Goal: Task Accomplishment & Management: Manage account settings

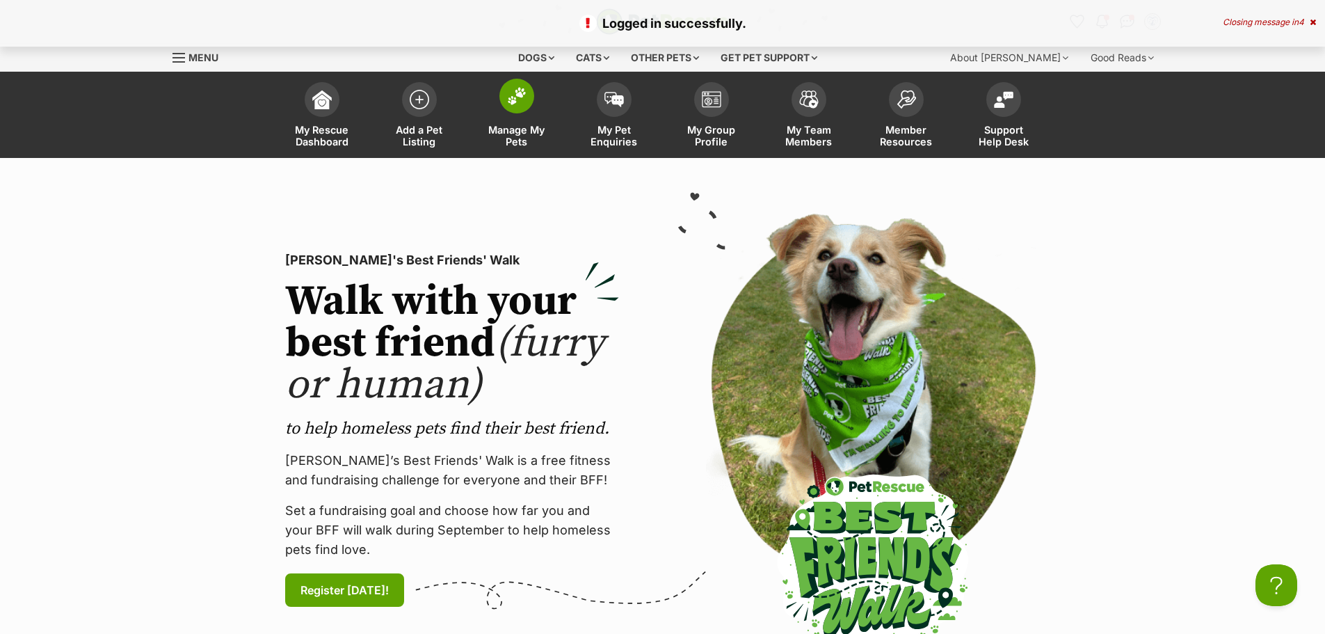
click at [510, 108] on span at bounding box center [516, 96] width 35 height 35
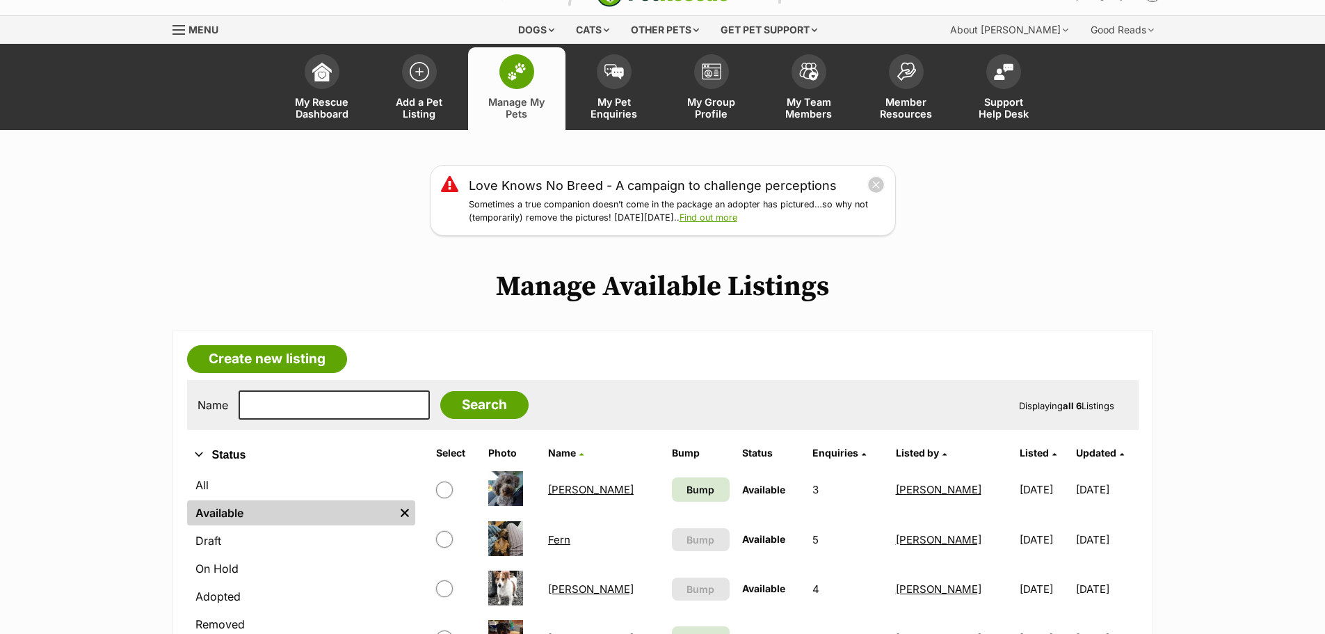
scroll to position [209, 0]
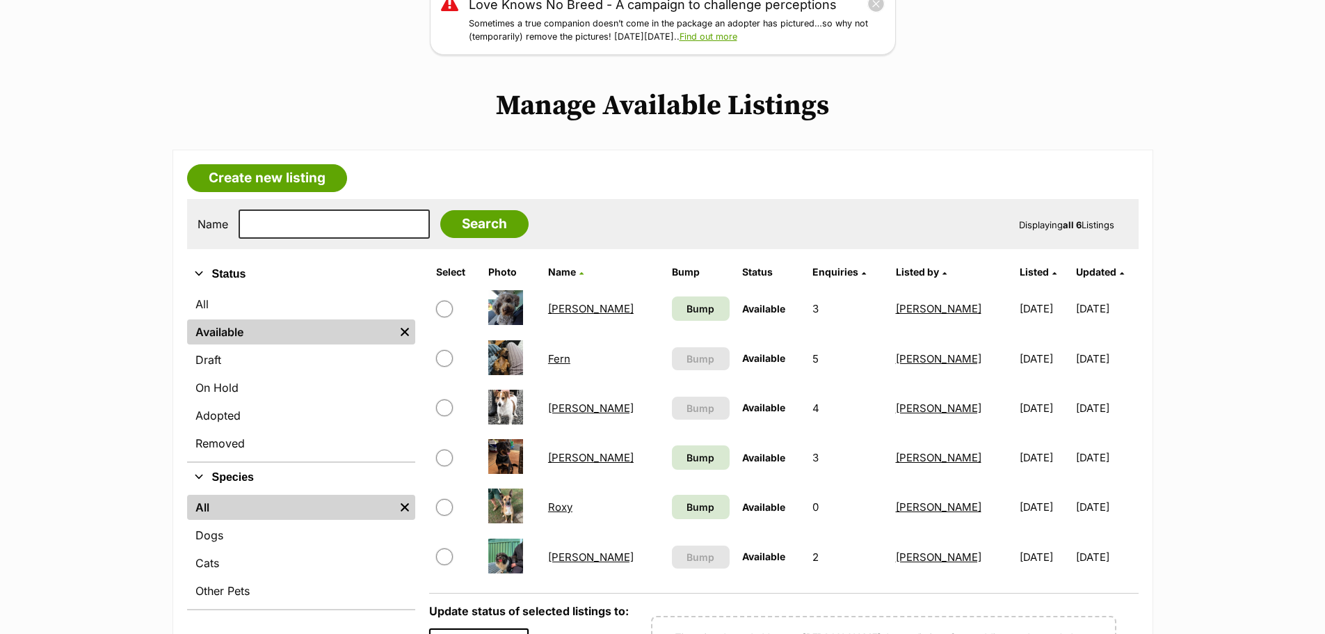
click at [448, 408] on input "checkbox" at bounding box center [444, 407] width 17 height 17
checkbox input "true"
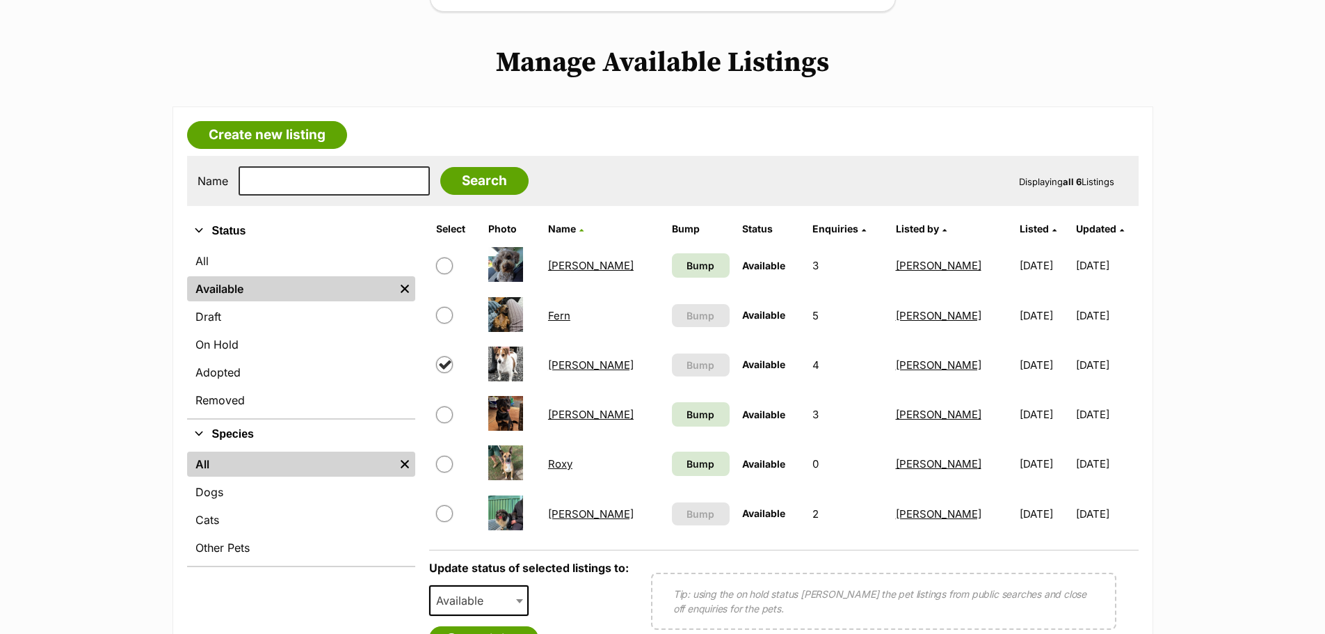
scroll to position [348, 0]
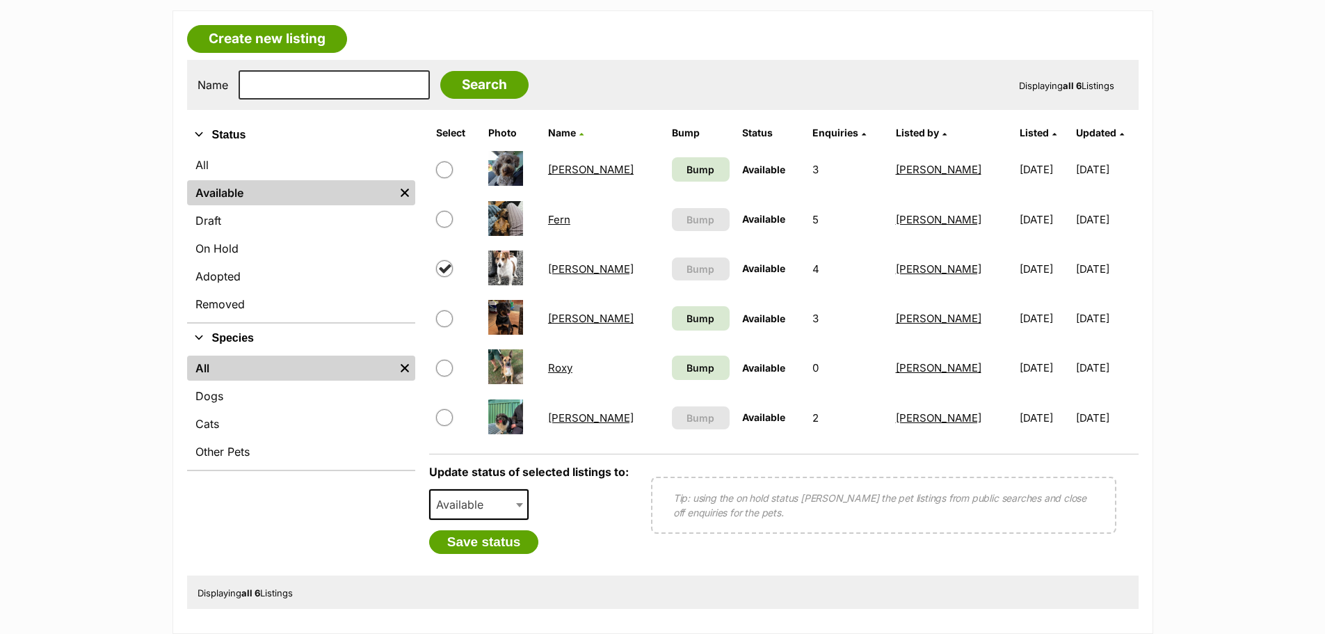
click at [516, 494] on span at bounding box center [521, 504] width 14 height 31
select select "rehomed"
click at [487, 541] on button "Save status" at bounding box center [484, 542] width 110 height 24
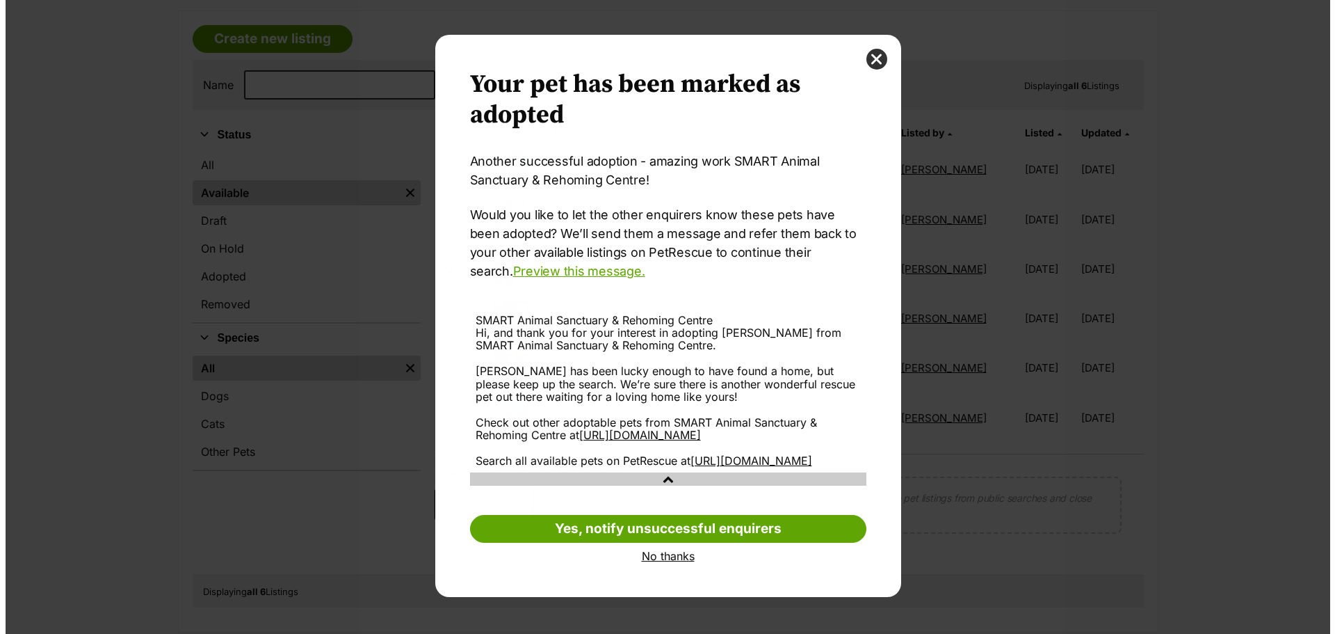
scroll to position [0, 0]
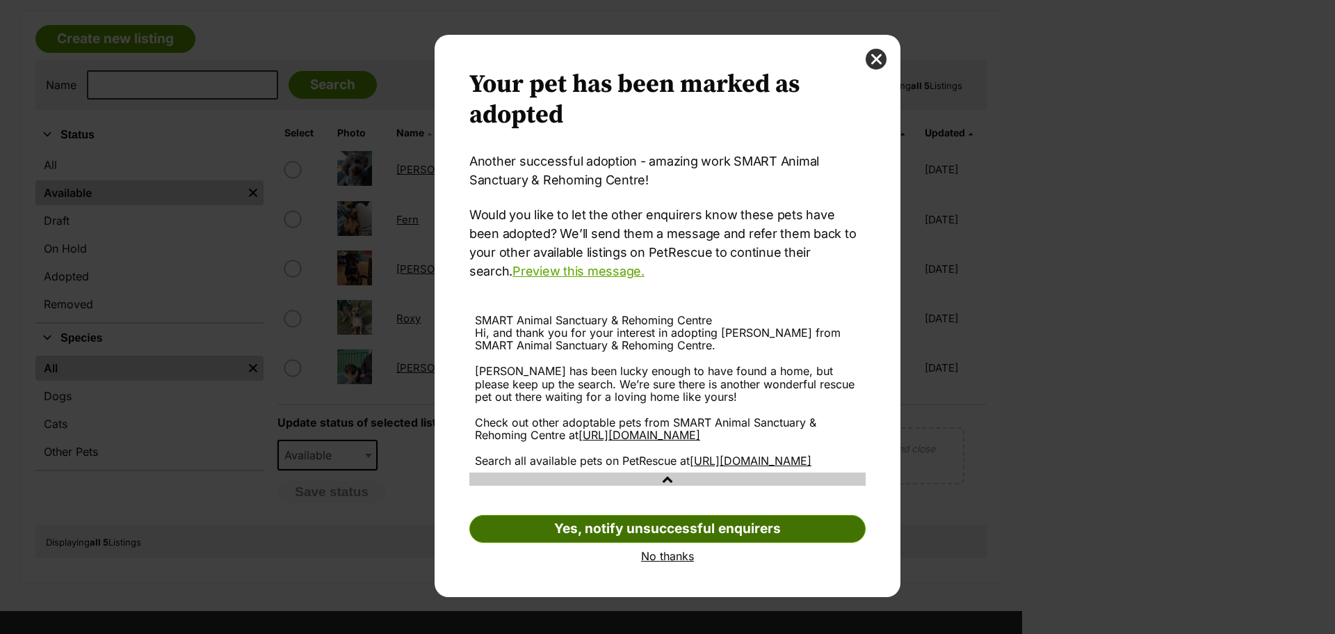
click at [647, 543] on link "Yes, notify unsuccessful enquirers" at bounding box center [667, 529] width 396 height 28
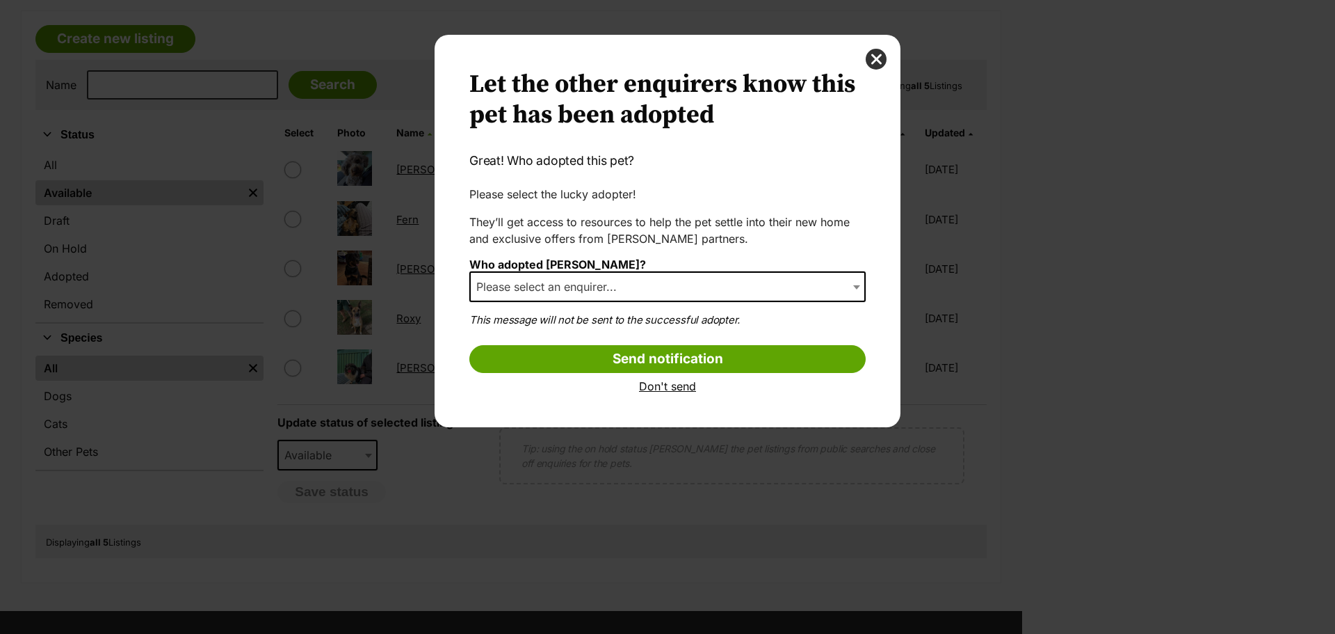
click at [616, 282] on span "Please select an enquirer..." at bounding box center [551, 286] width 160 height 19
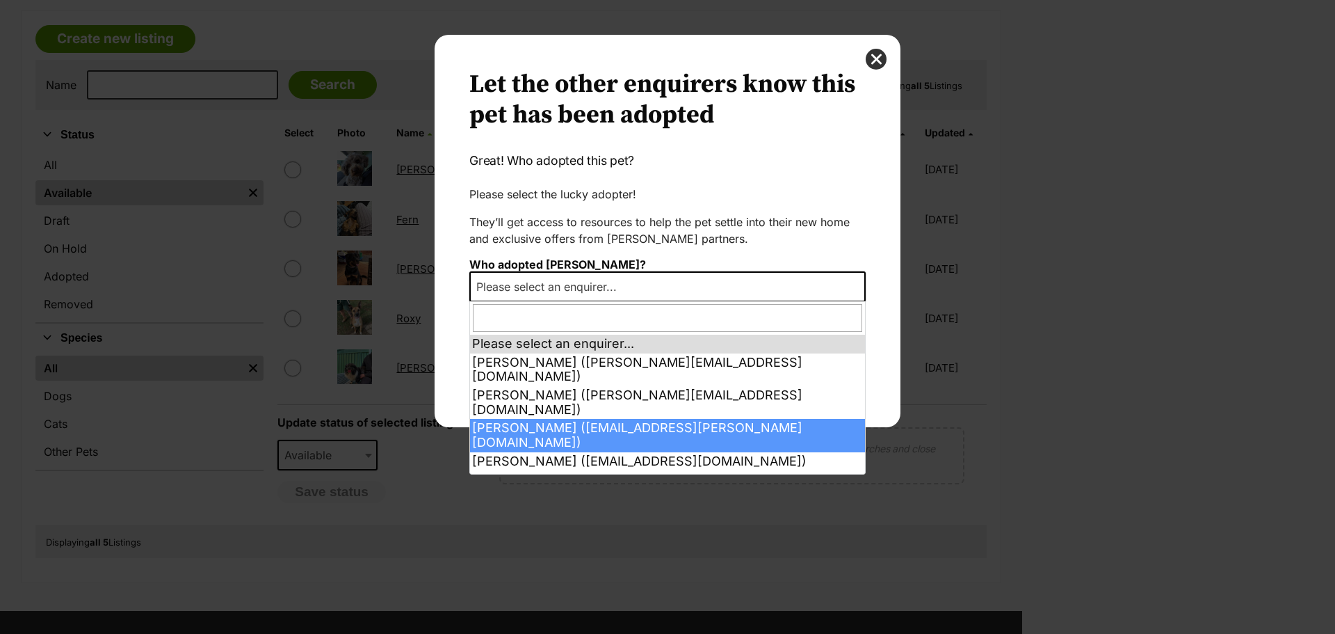
select select "2027397"
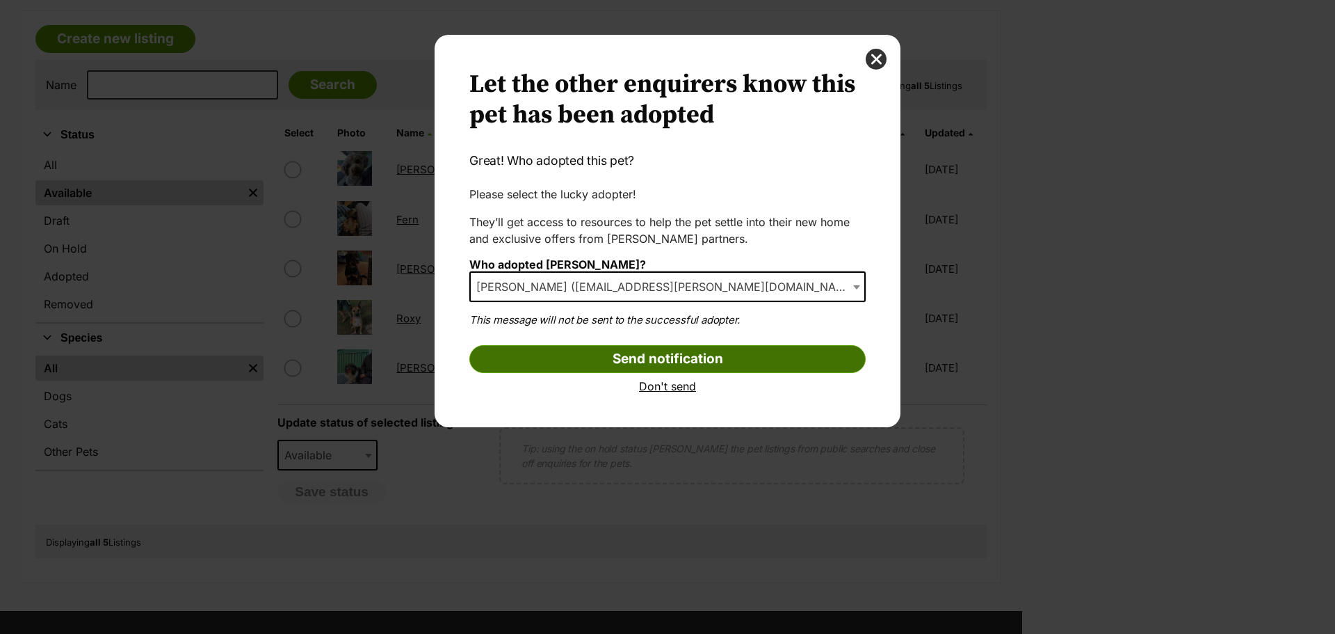
click at [651, 360] on input "Send notification" at bounding box center [667, 359] width 396 height 28
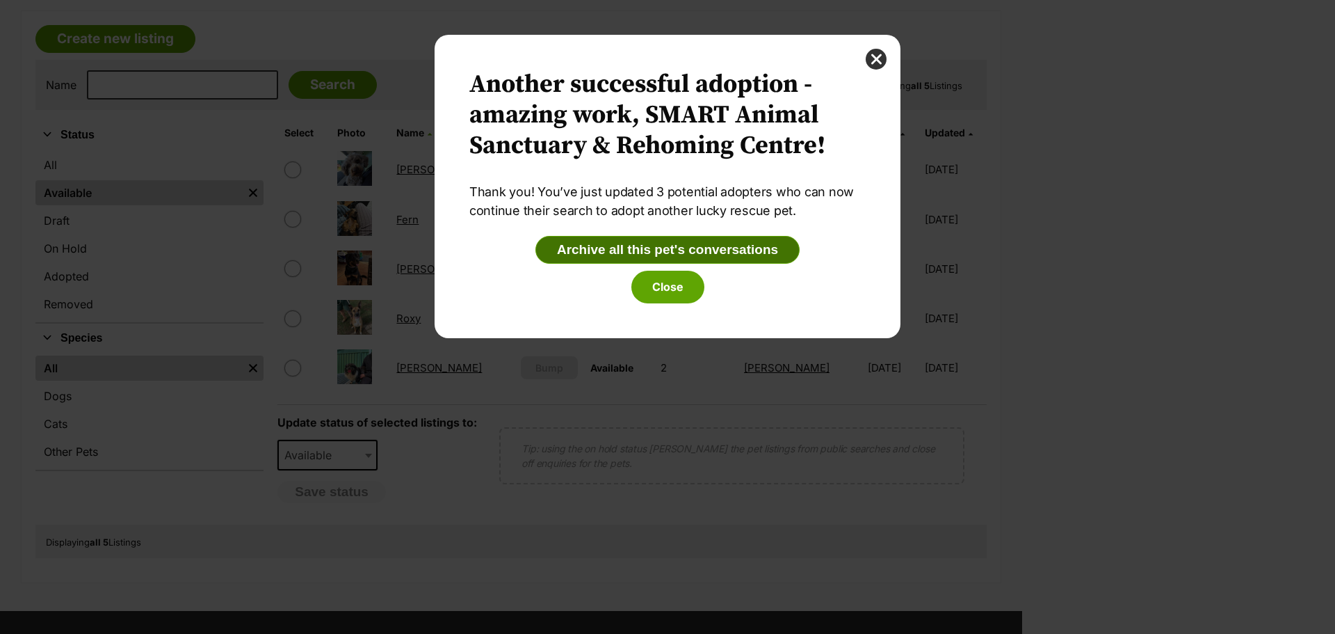
click at [680, 246] on button "Archive all this pet's conversations" at bounding box center [668, 250] width 264 height 28
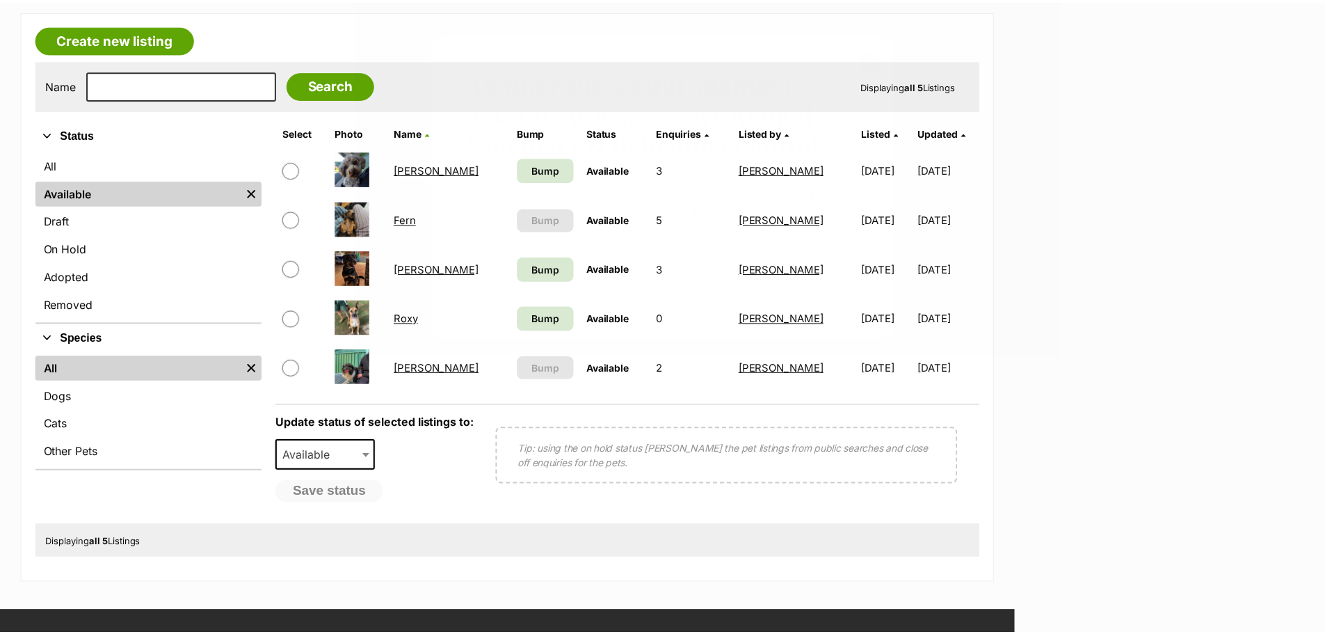
scroll to position [348, 0]
